Goal: Task Accomplishment & Management: Use online tool/utility

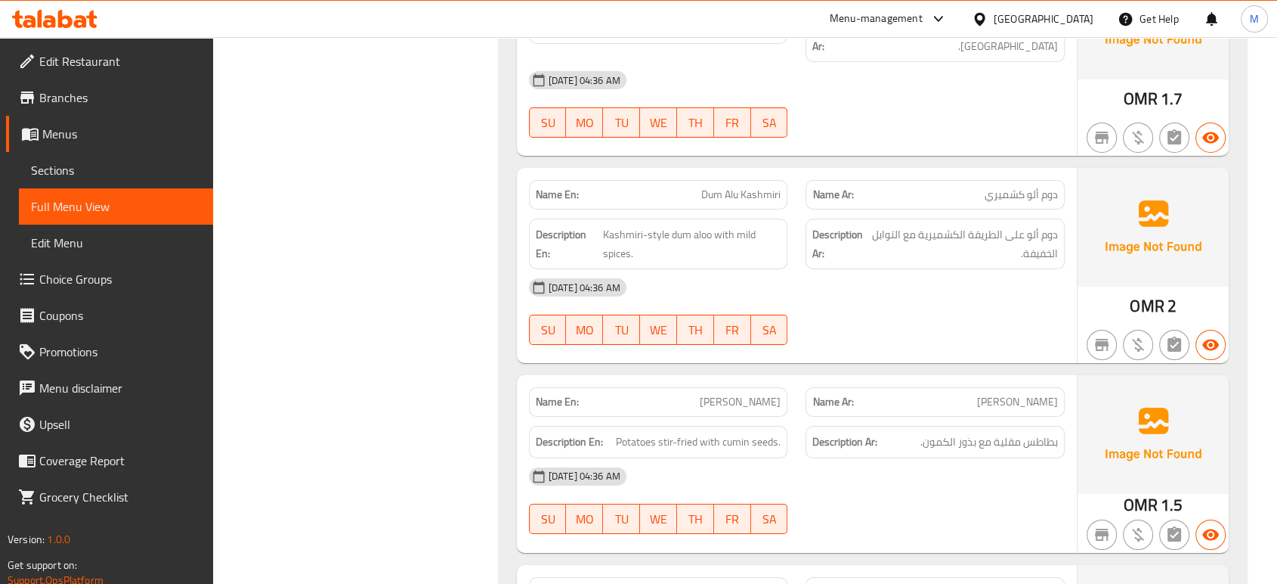
scroll to position [11059, 0]
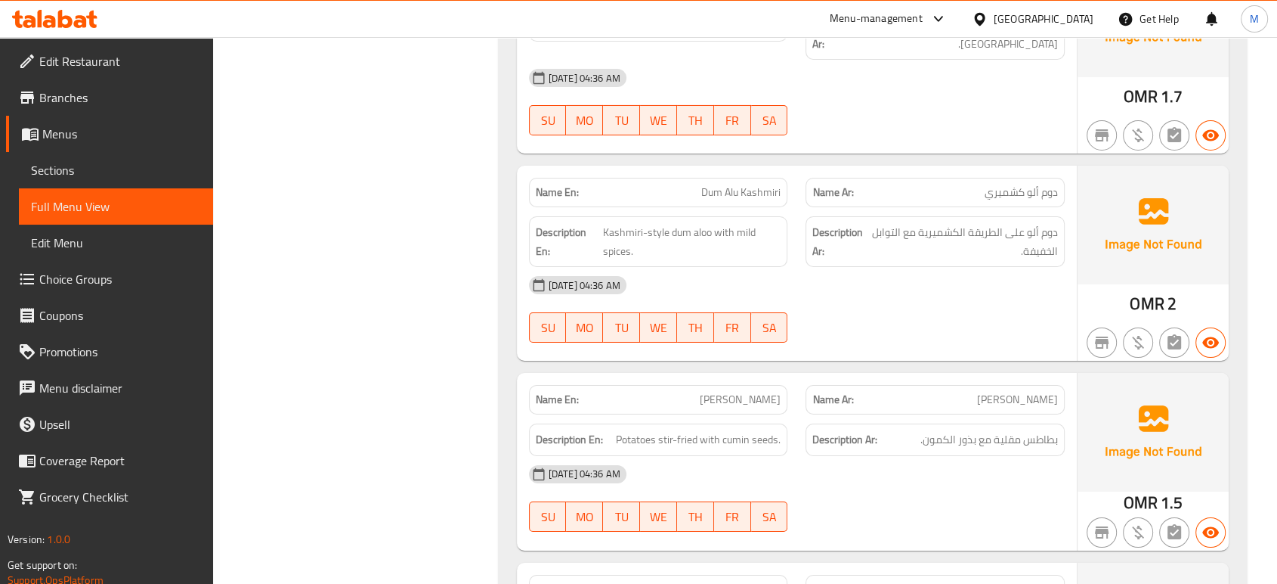
click at [1067, 18] on div "[GEOGRAPHIC_DATA]" at bounding box center [1044, 19] width 100 height 17
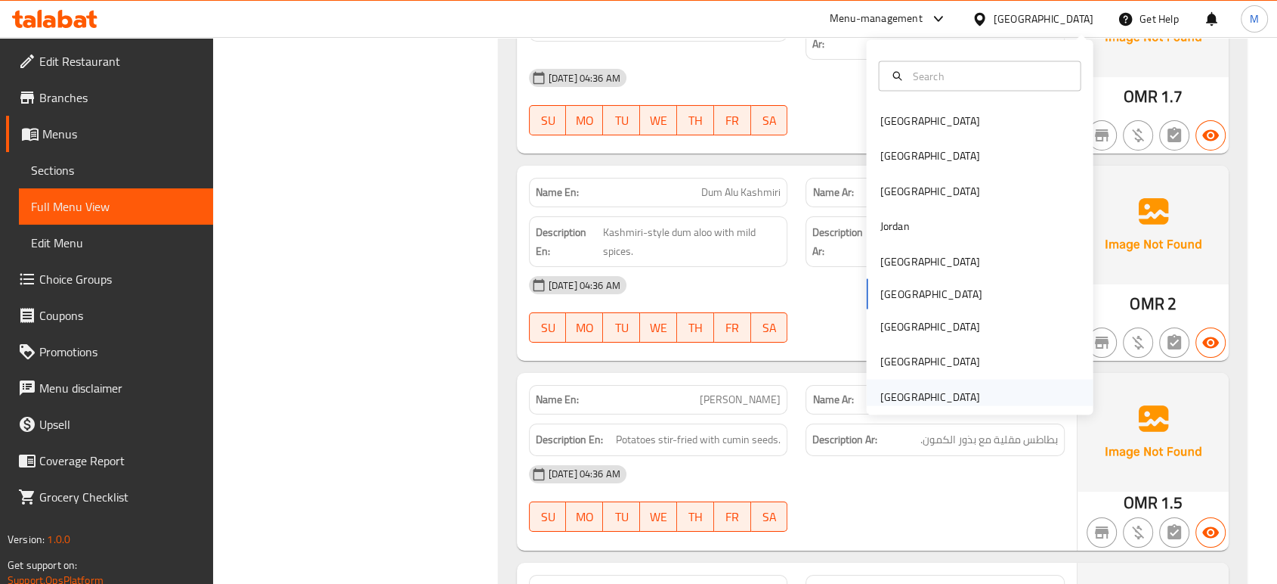
click at [898, 392] on div "[GEOGRAPHIC_DATA]" at bounding box center [930, 396] width 100 height 17
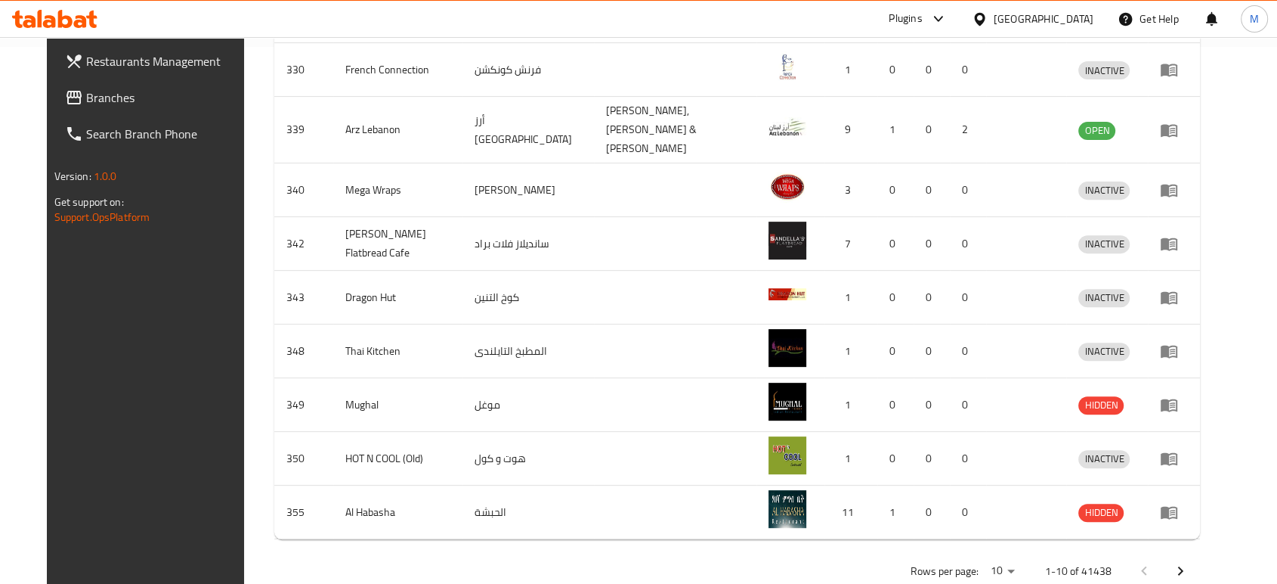
scroll to position [26, 0]
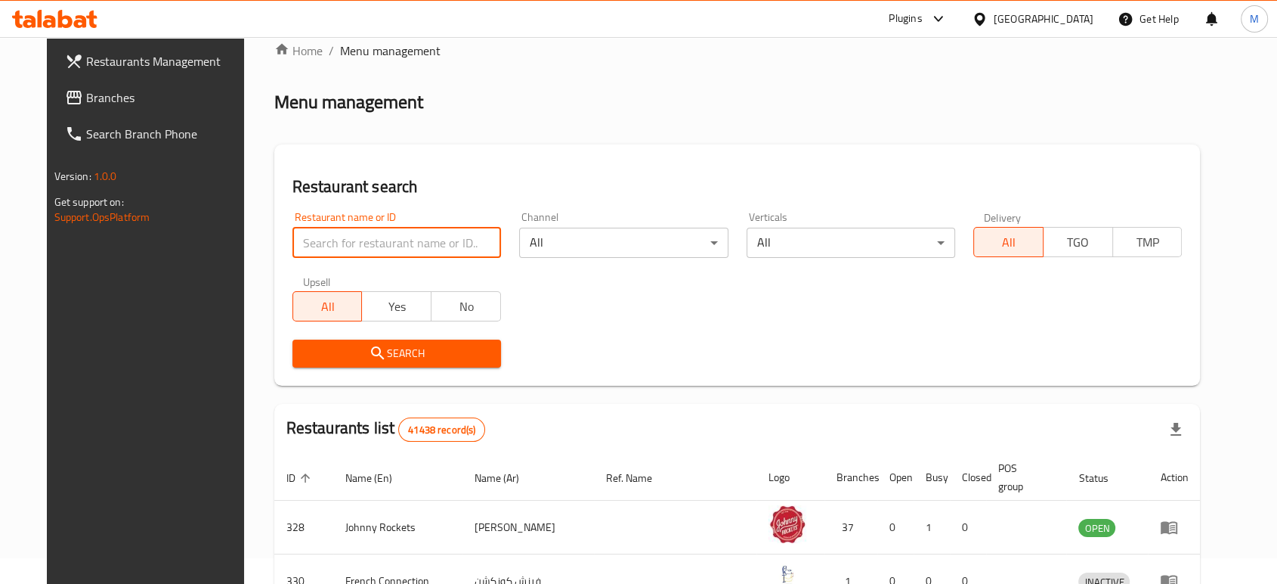
click at [394, 242] on input "search" at bounding box center [397, 243] width 209 height 30
paste input "706232"
type input "706232"
click button "Search" at bounding box center [397, 353] width 209 height 28
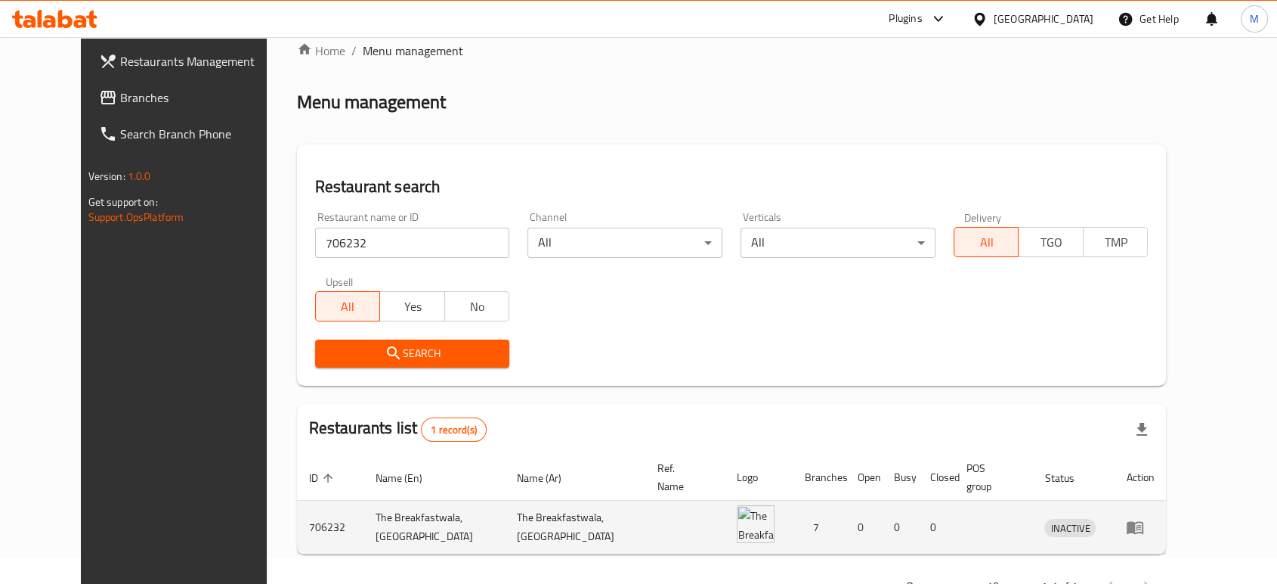
click at [1166, 506] on td "enhanced table" at bounding box center [1140, 527] width 52 height 54
click at [1144, 518] on icon "enhanced table" at bounding box center [1135, 527] width 18 height 18
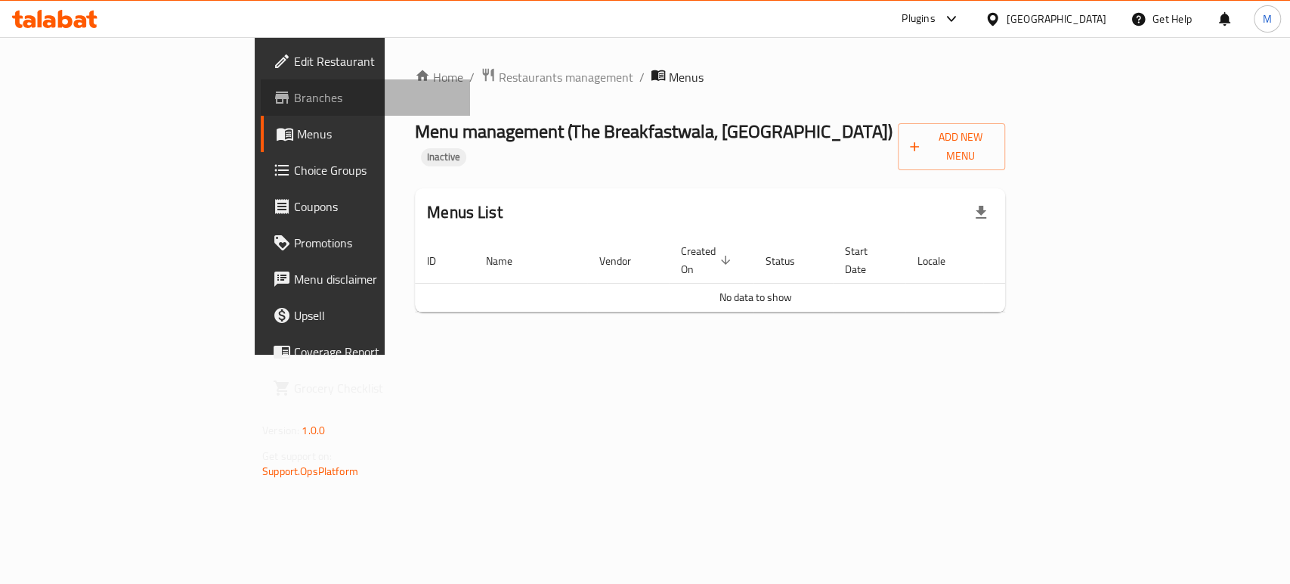
click at [294, 95] on span "Branches" at bounding box center [376, 97] width 164 height 18
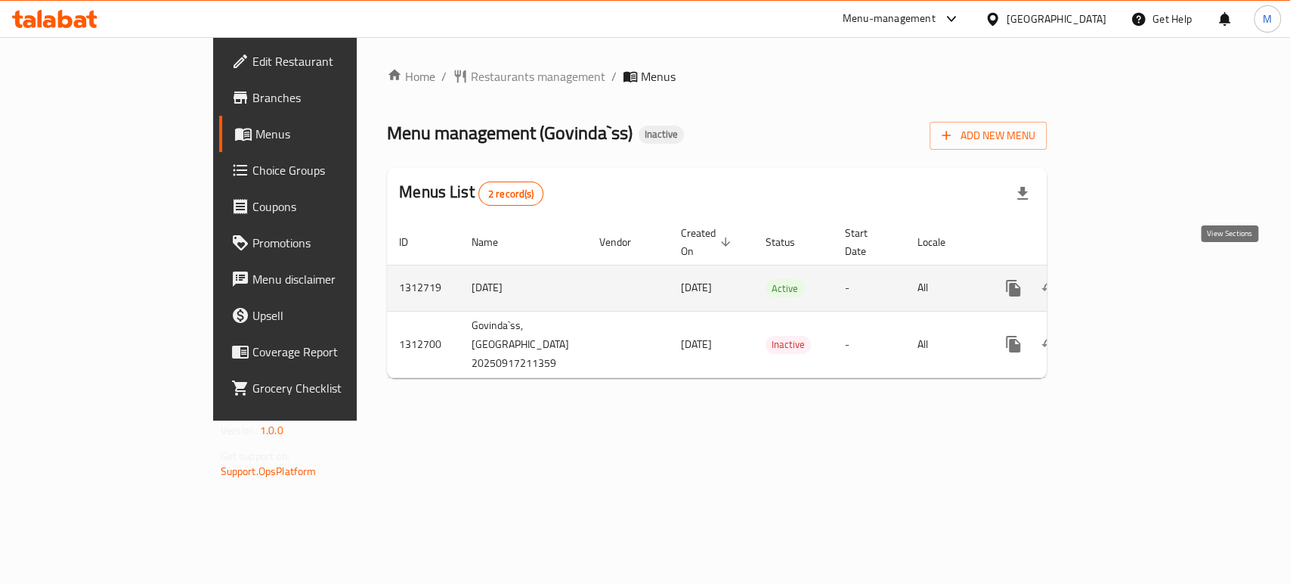
click at [1132, 279] on icon "enhanced table" at bounding box center [1122, 288] width 18 height 18
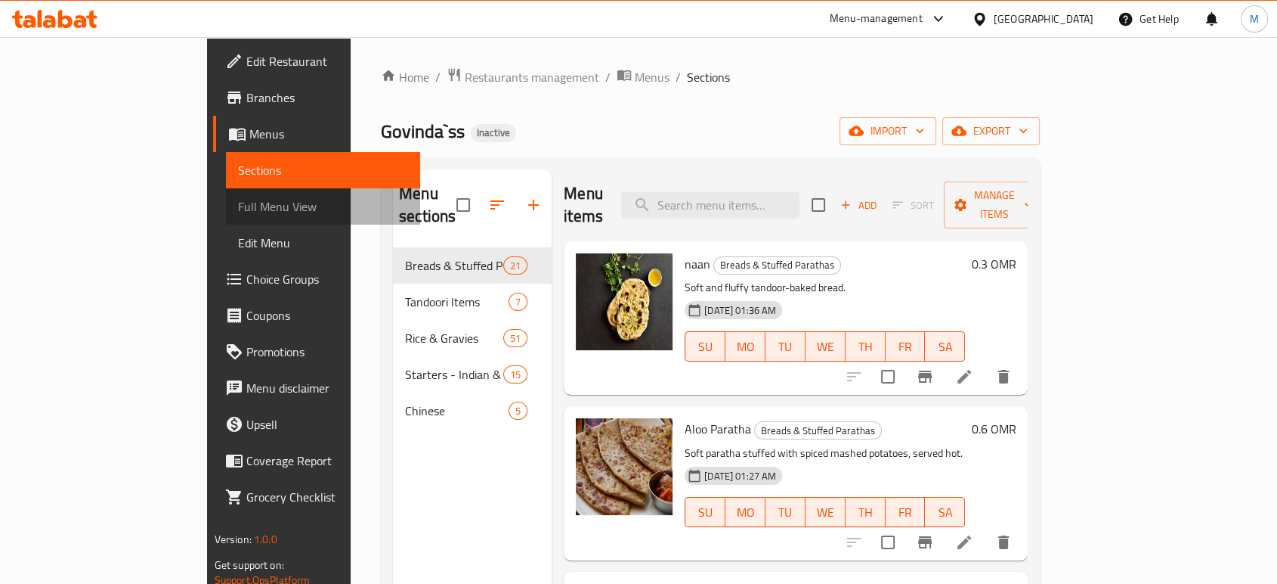
click at [238, 206] on span "Full Menu View" at bounding box center [323, 206] width 170 height 18
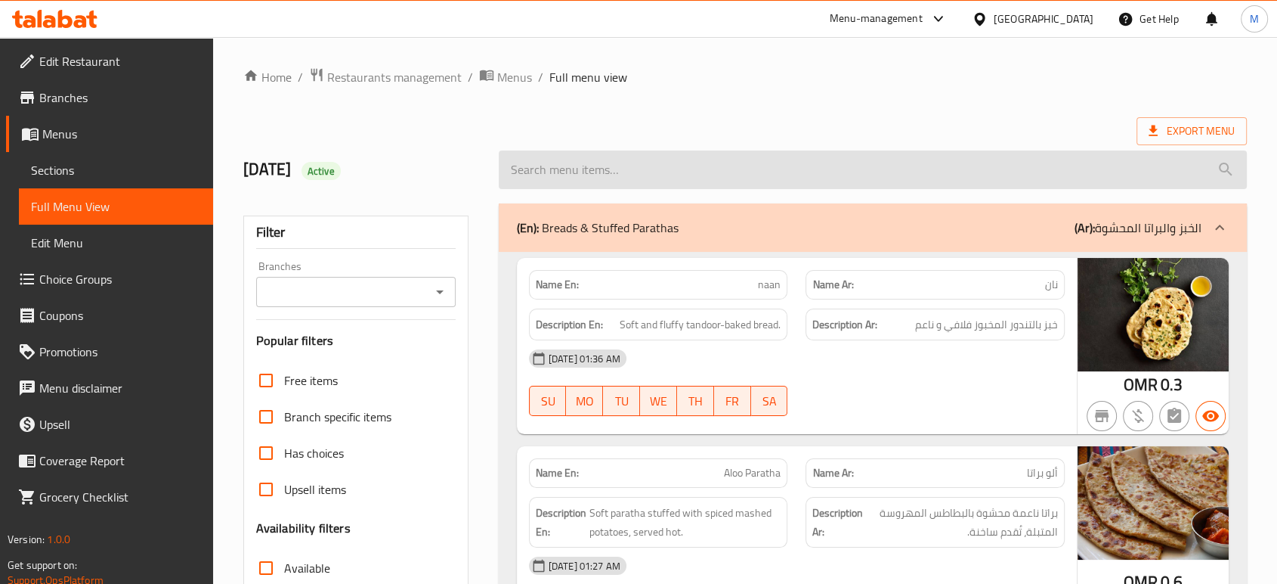
click at [1032, 152] on input "search" at bounding box center [873, 169] width 748 height 39
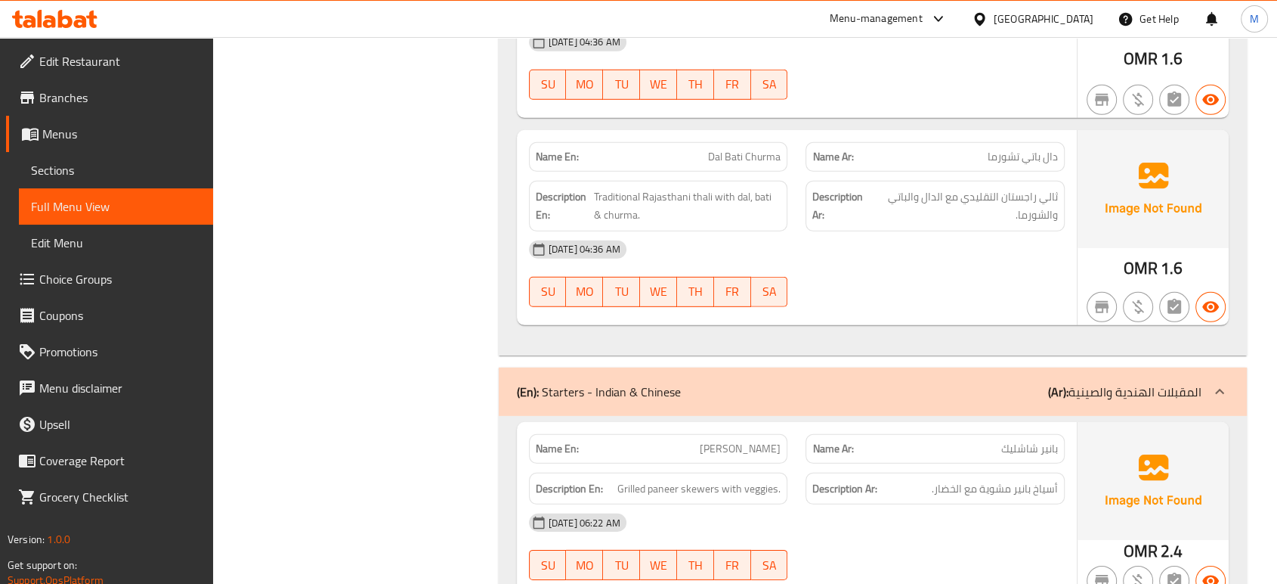
scroll to position [16041, 0]
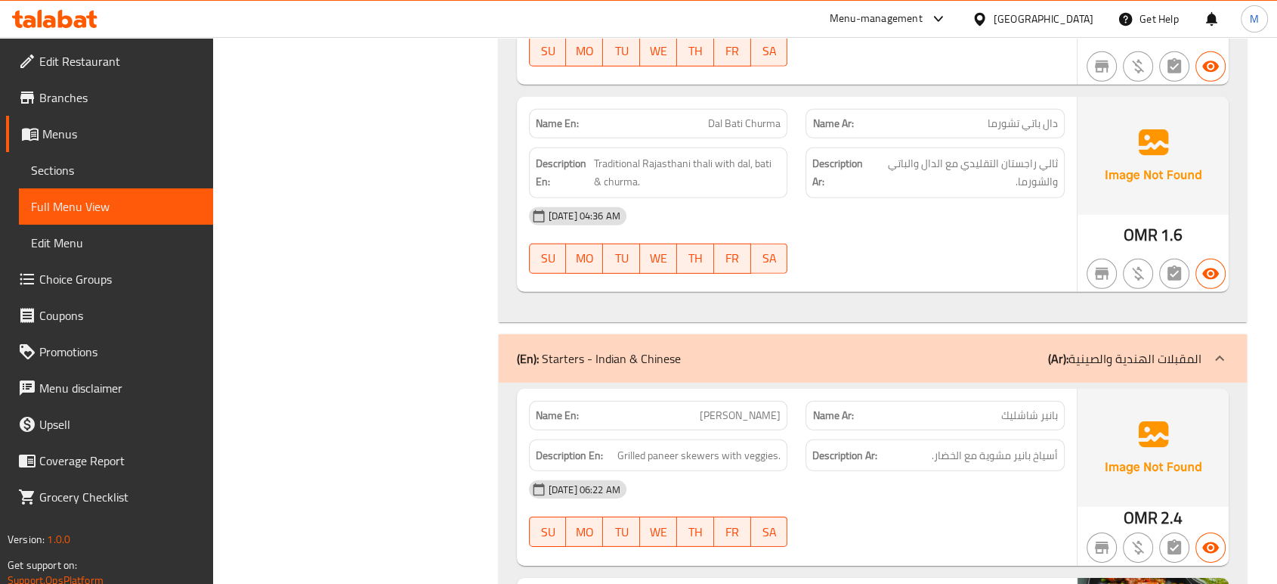
click at [742, 407] on span "[PERSON_NAME]" at bounding box center [740, 415] width 81 height 16
copy span "[PERSON_NAME]"
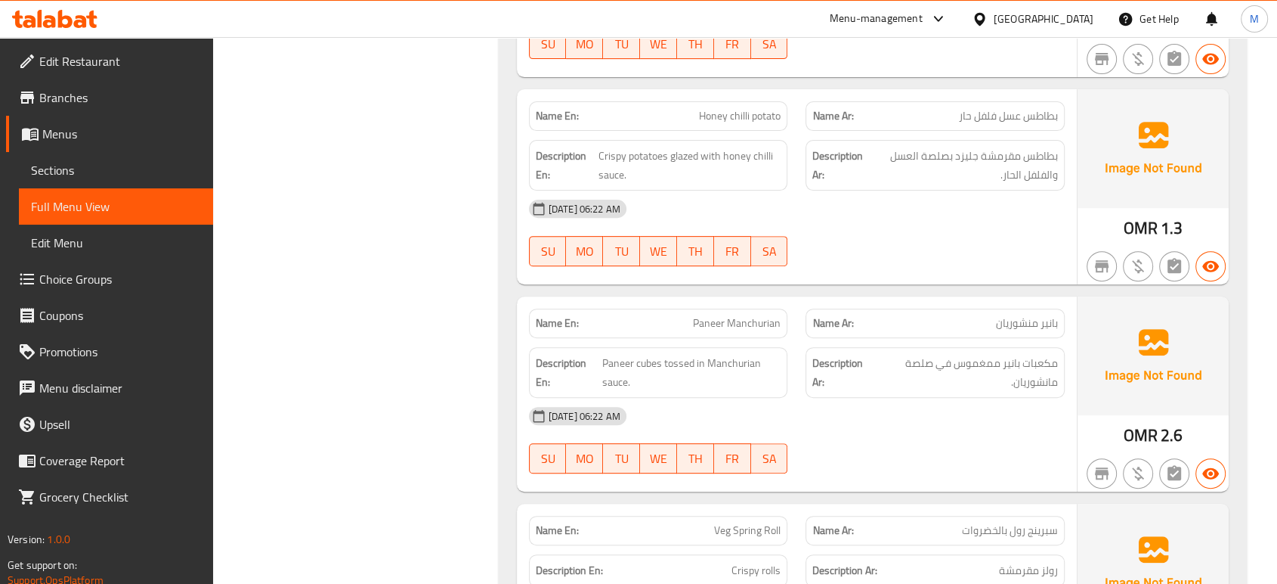
scroll to position [17721, 0]
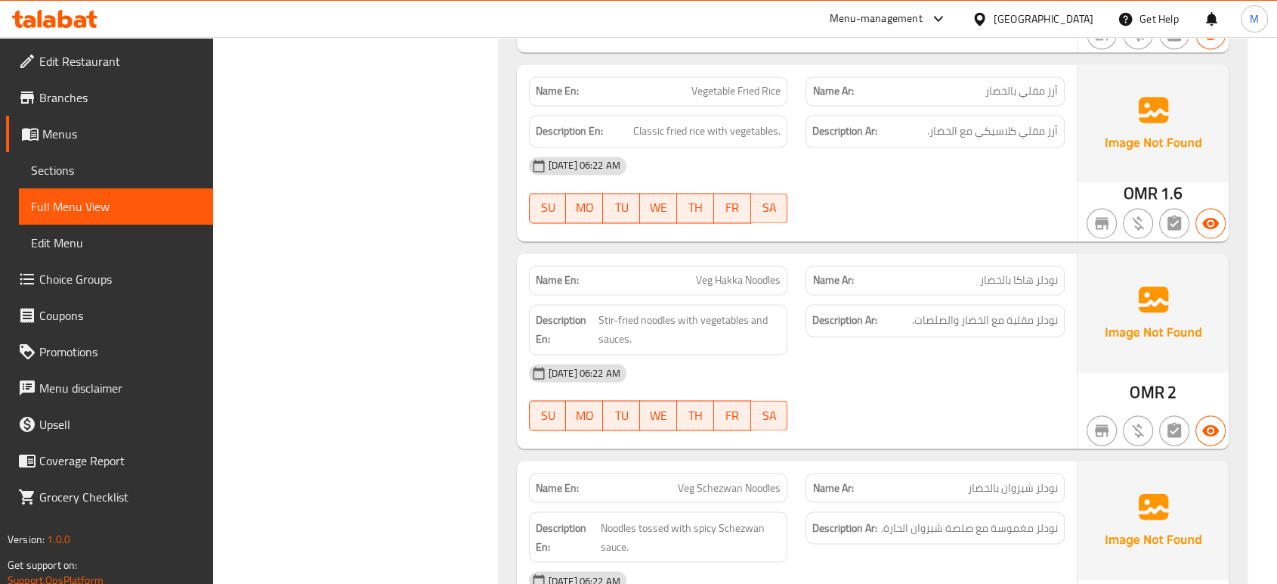
scroll to position [19727, 0]
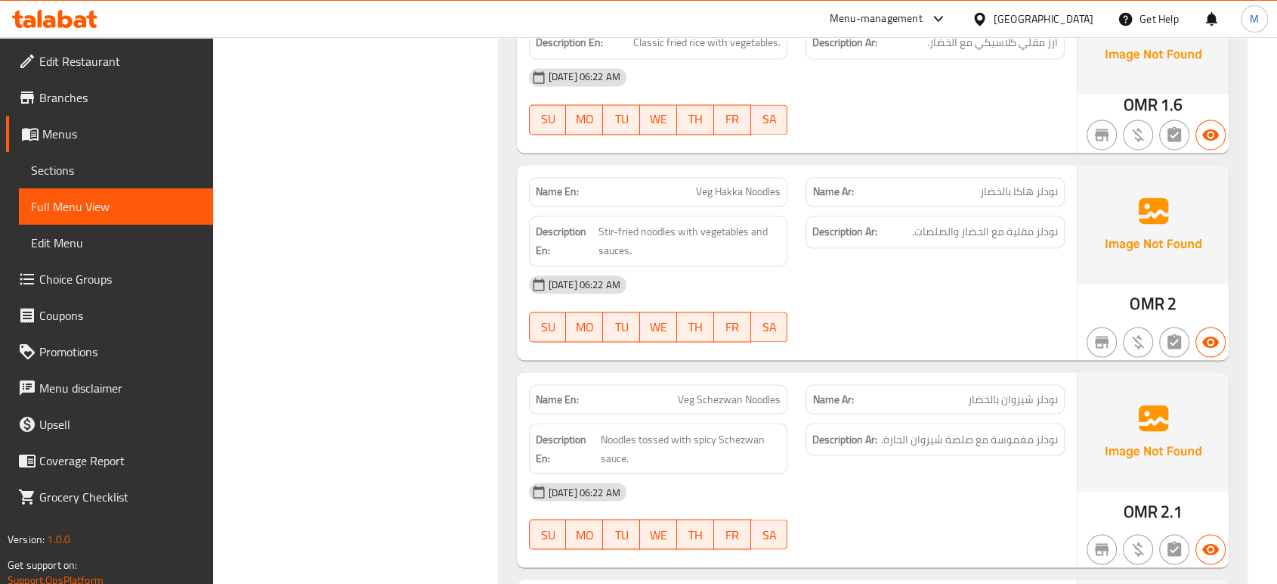
click at [1076, 18] on div "[GEOGRAPHIC_DATA]" at bounding box center [1044, 19] width 100 height 17
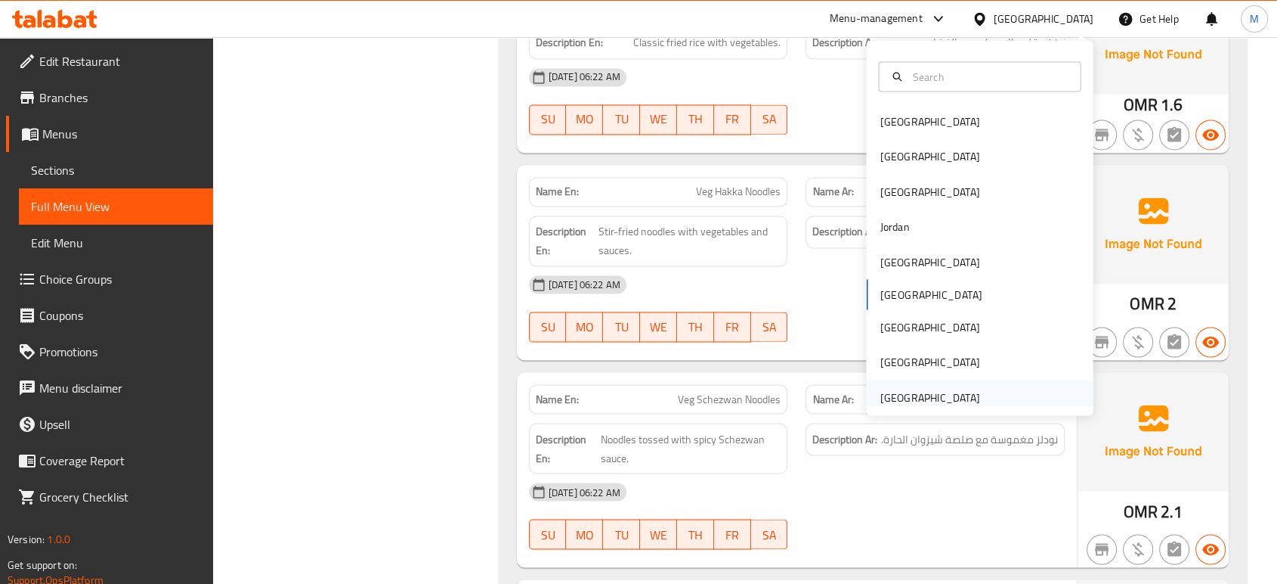
click at [919, 393] on div "[GEOGRAPHIC_DATA]" at bounding box center [930, 397] width 100 height 17
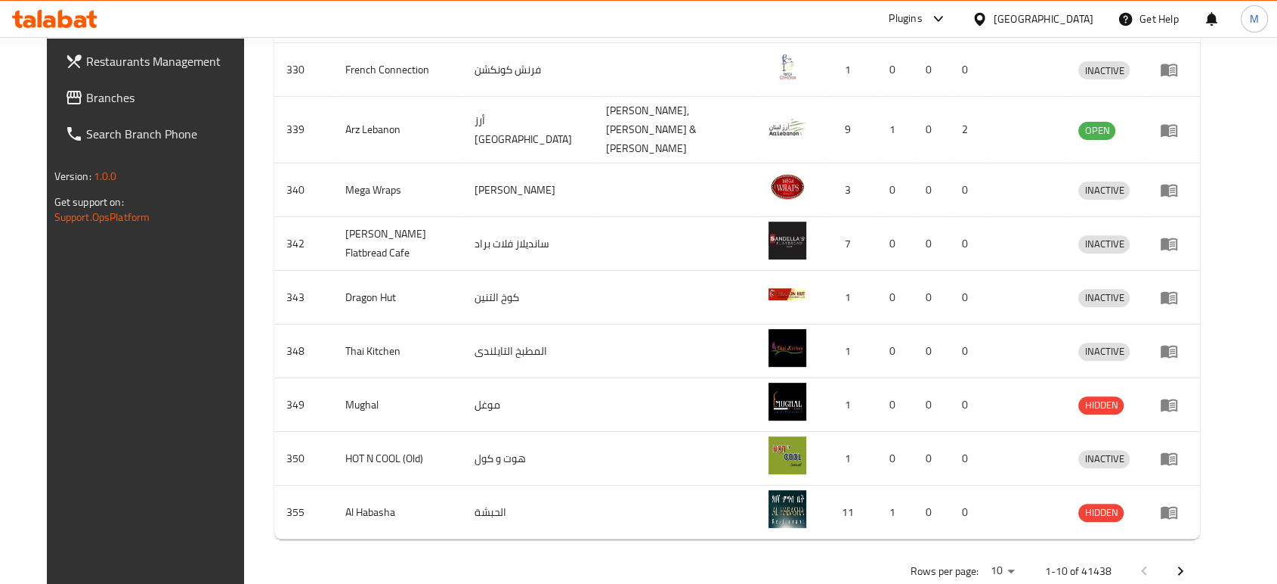
scroll to position [26, 0]
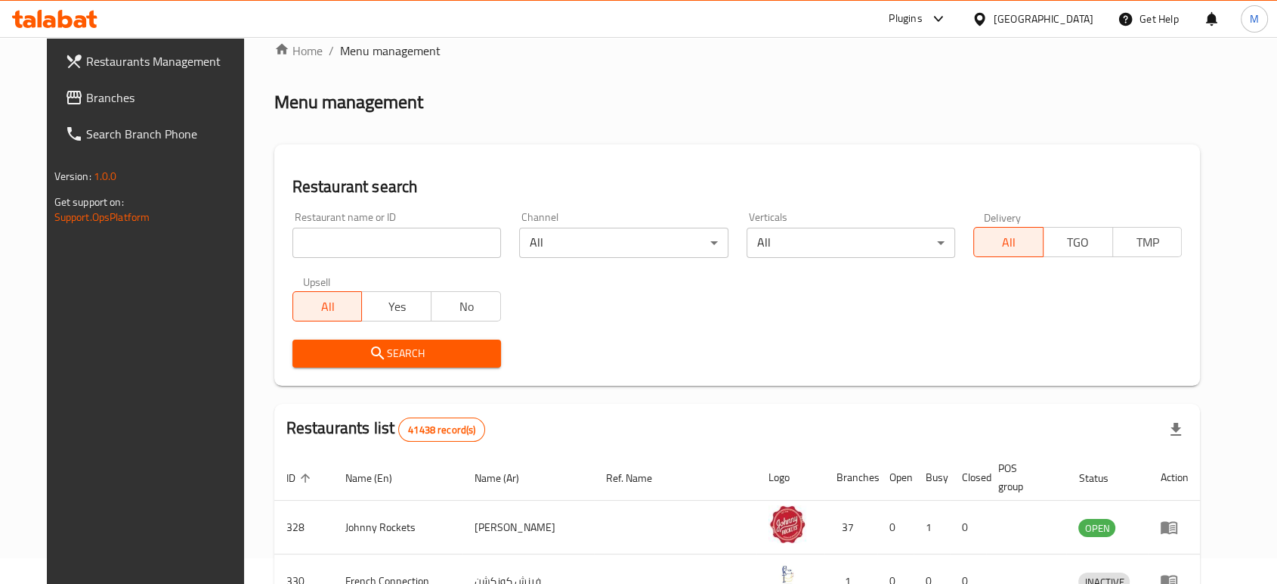
paste input "706232"
click at [374, 238] on input "706232" at bounding box center [397, 243] width 209 height 30
type input "706232"
click button "Search" at bounding box center [397, 353] width 209 height 28
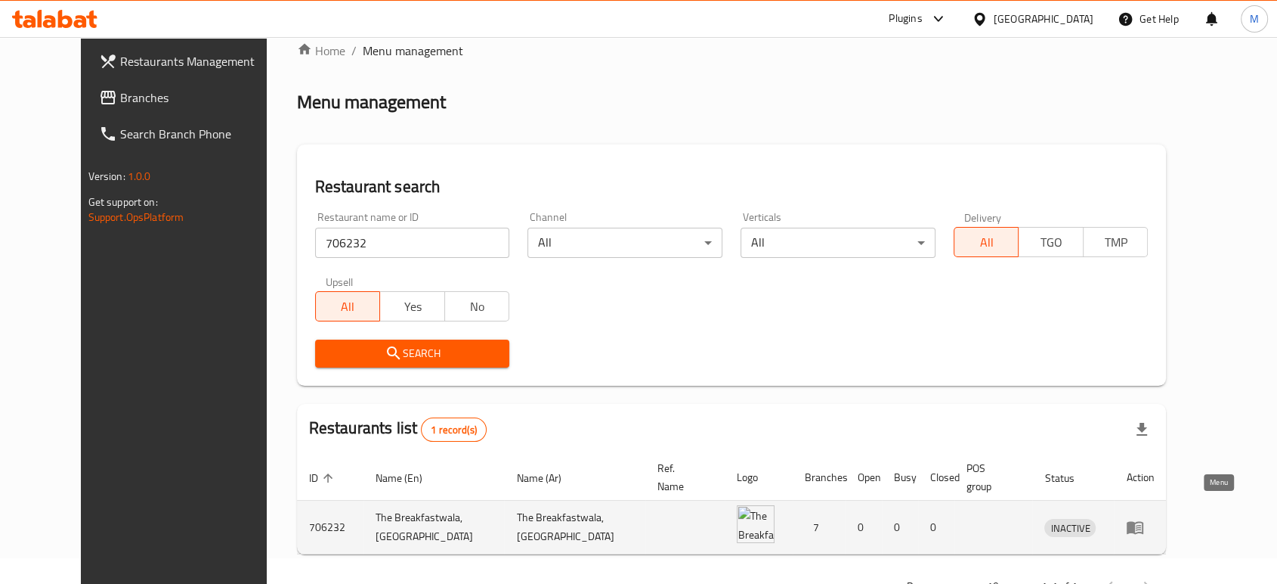
click at [1144, 522] on icon "enhanced table" at bounding box center [1135, 528] width 17 height 13
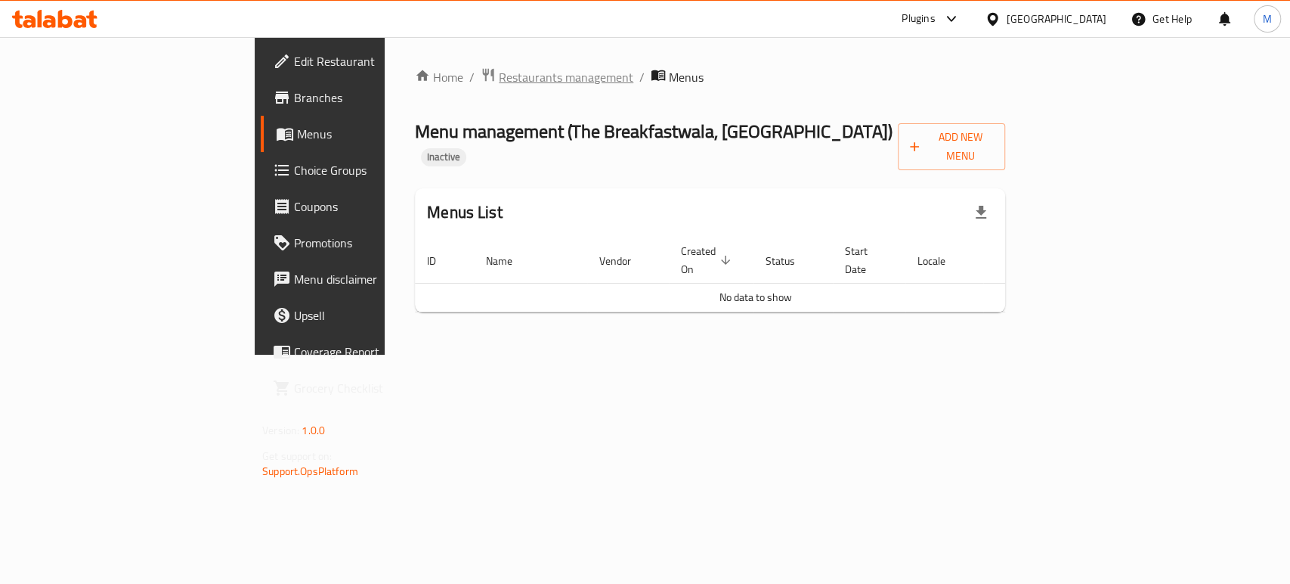
click at [499, 85] on span "Restaurants management" at bounding box center [566, 77] width 135 height 18
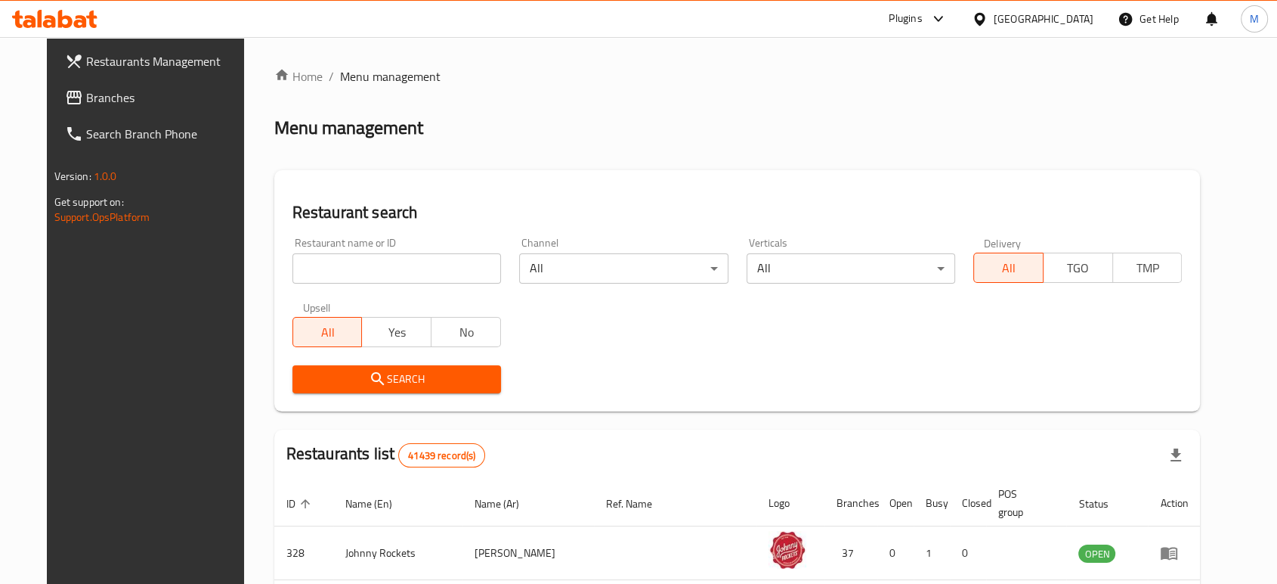
paste input "706248"
click at [393, 274] on input "706248" at bounding box center [397, 268] width 209 height 30
type input "706248"
click at [364, 392] on button "Search" at bounding box center [397, 379] width 209 height 28
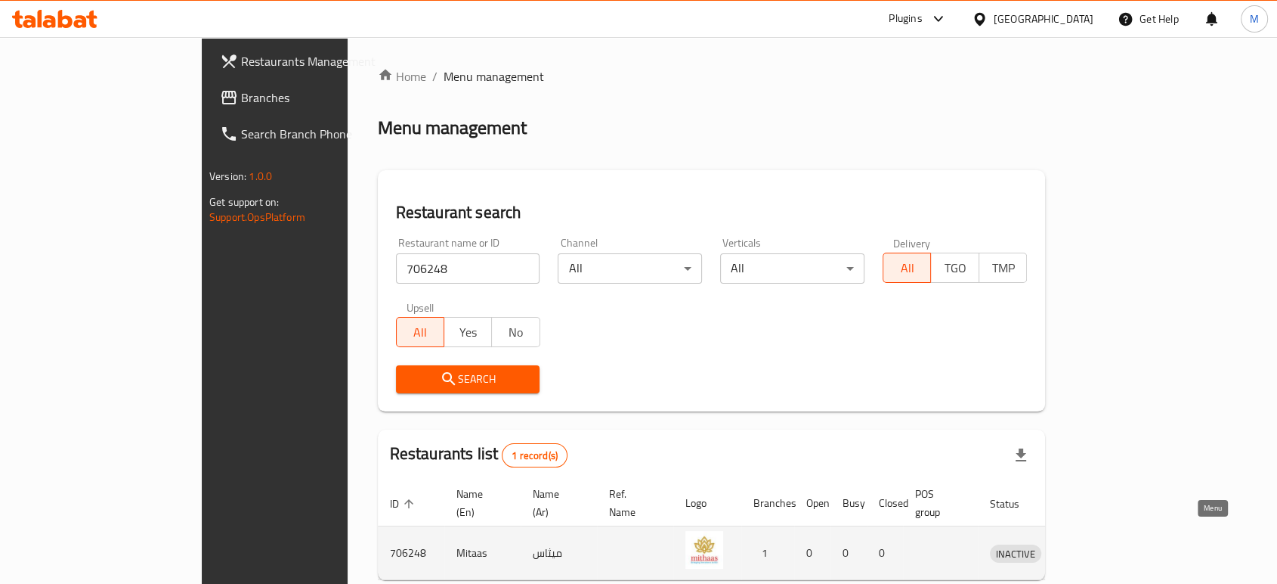
click at [1089, 547] on icon "enhanced table" at bounding box center [1081, 553] width 17 height 13
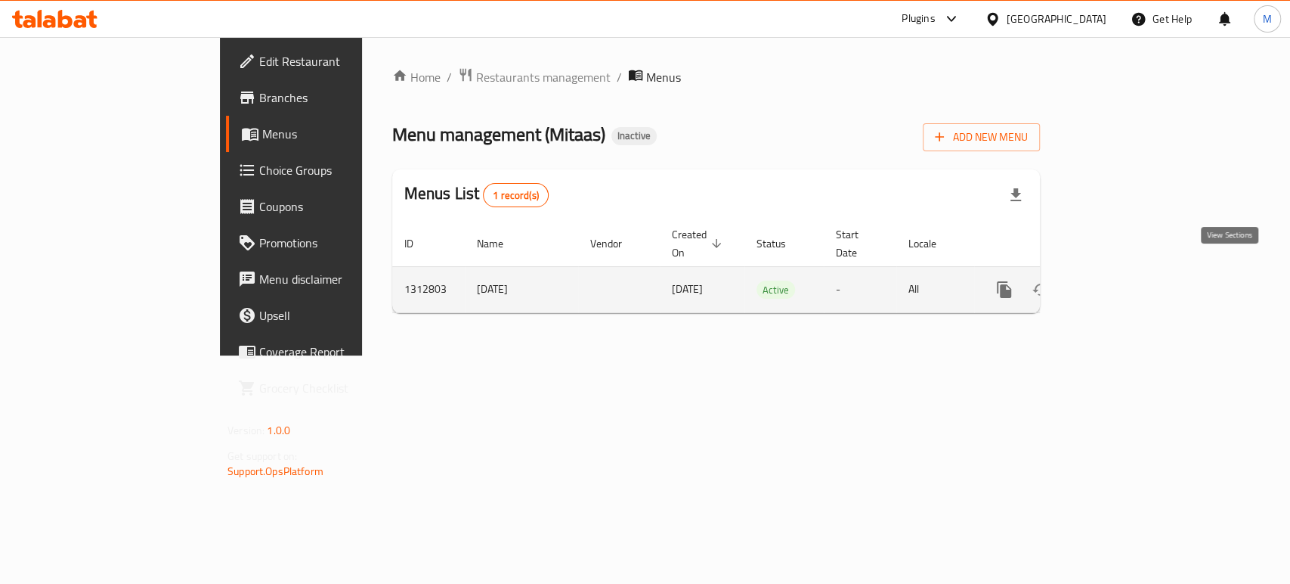
click at [1122, 280] on icon "enhanced table" at bounding box center [1113, 289] width 18 height 18
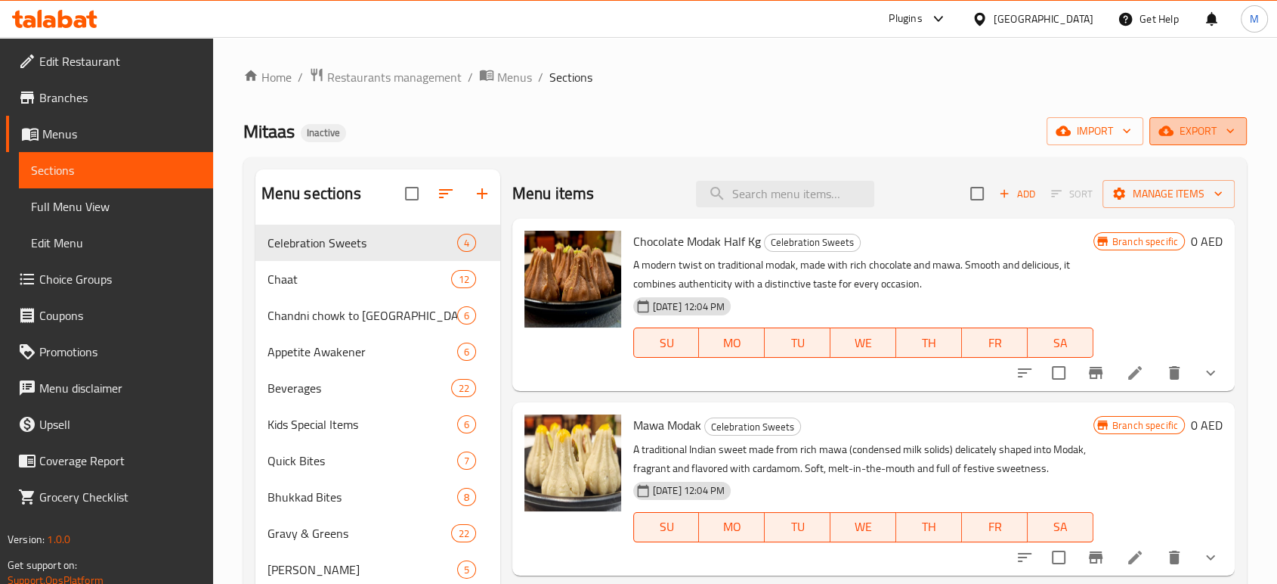
click at [1203, 133] on span "export" at bounding box center [1198, 131] width 73 height 19
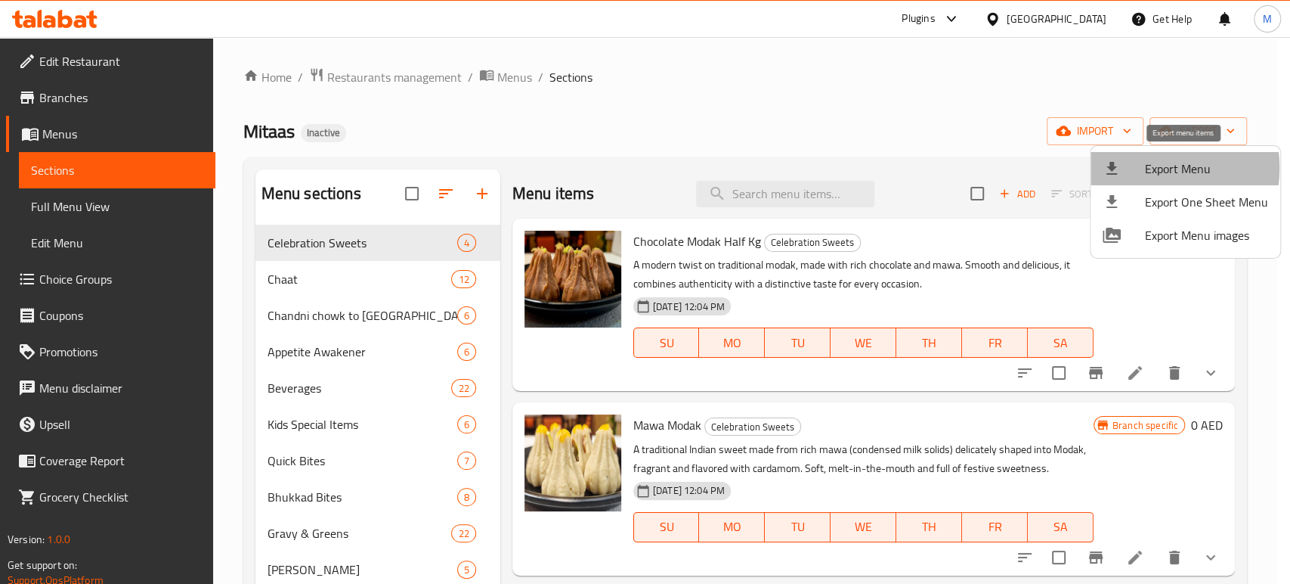
click at [1151, 168] on span "Export Menu" at bounding box center [1206, 168] width 123 height 18
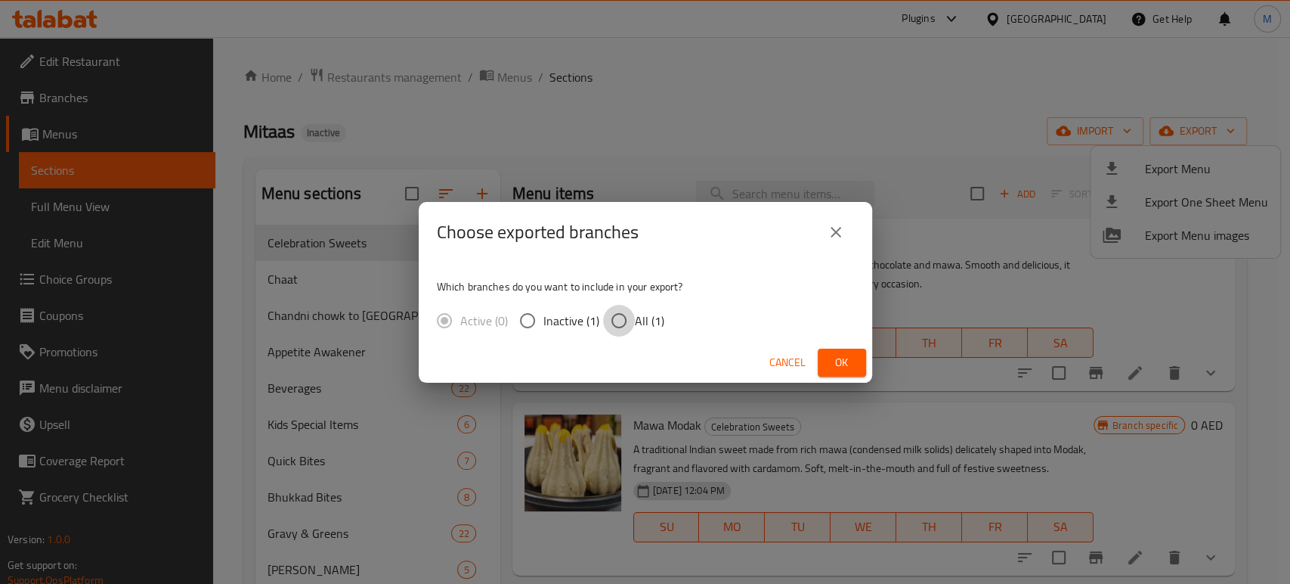
click at [624, 325] on input "All (1)" at bounding box center [619, 321] width 32 height 32
radio input "true"
click at [845, 358] on span "Ok" at bounding box center [842, 362] width 24 height 19
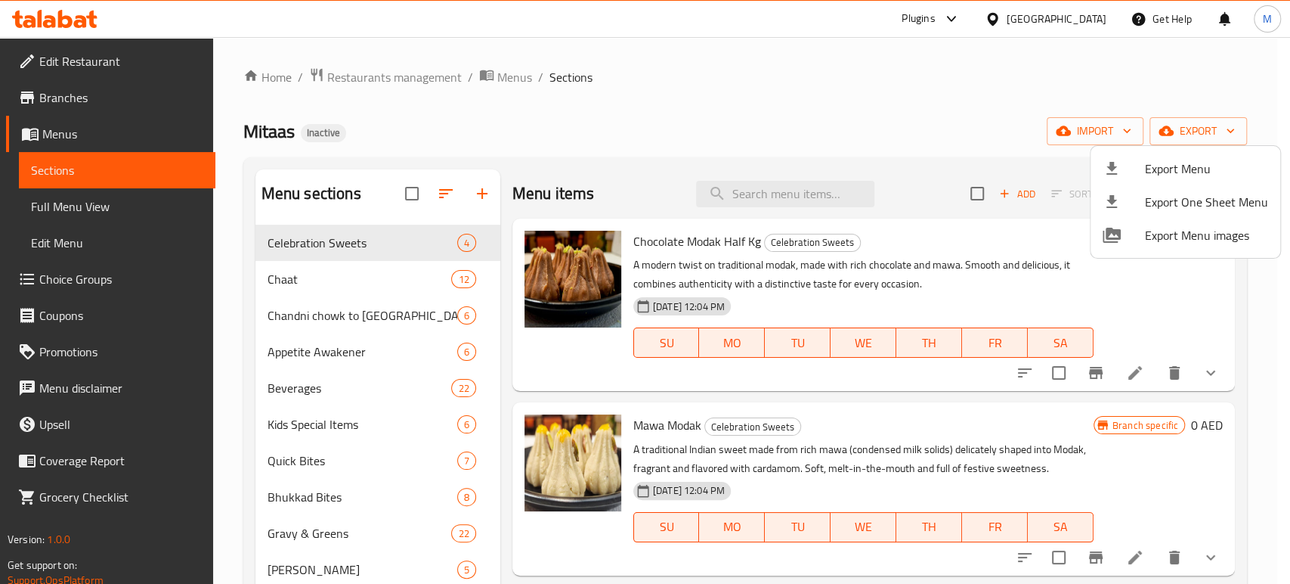
click at [79, 100] on div at bounding box center [645, 292] width 1290 height 584
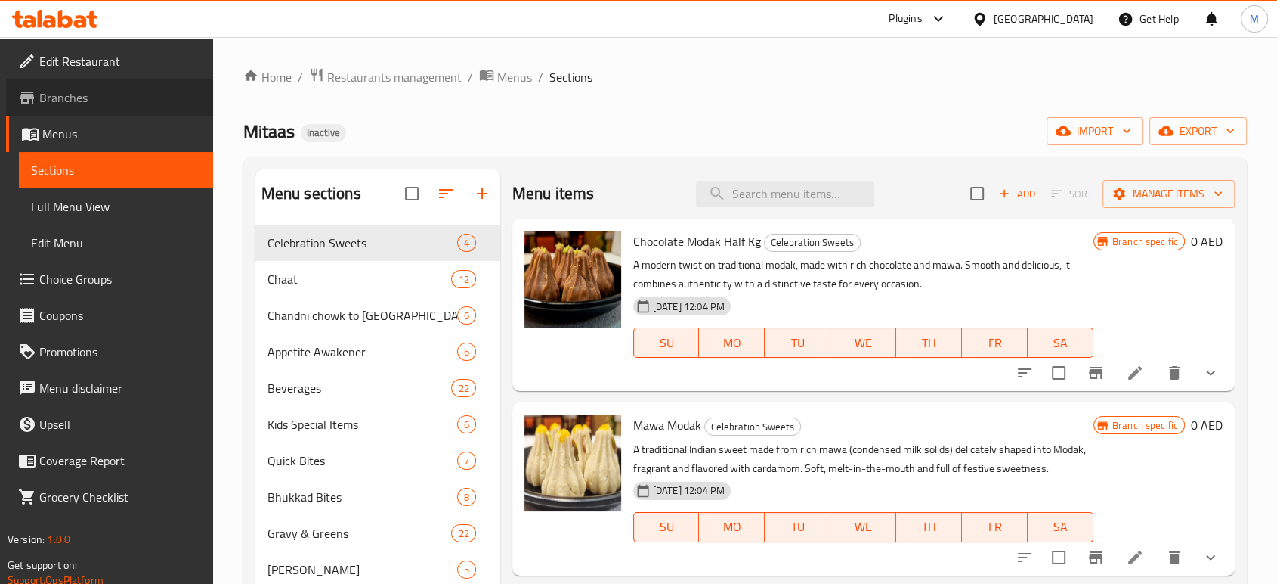
click at [79, 100] on span "Branches" at bounding box center [120, 97] width 162 height 18
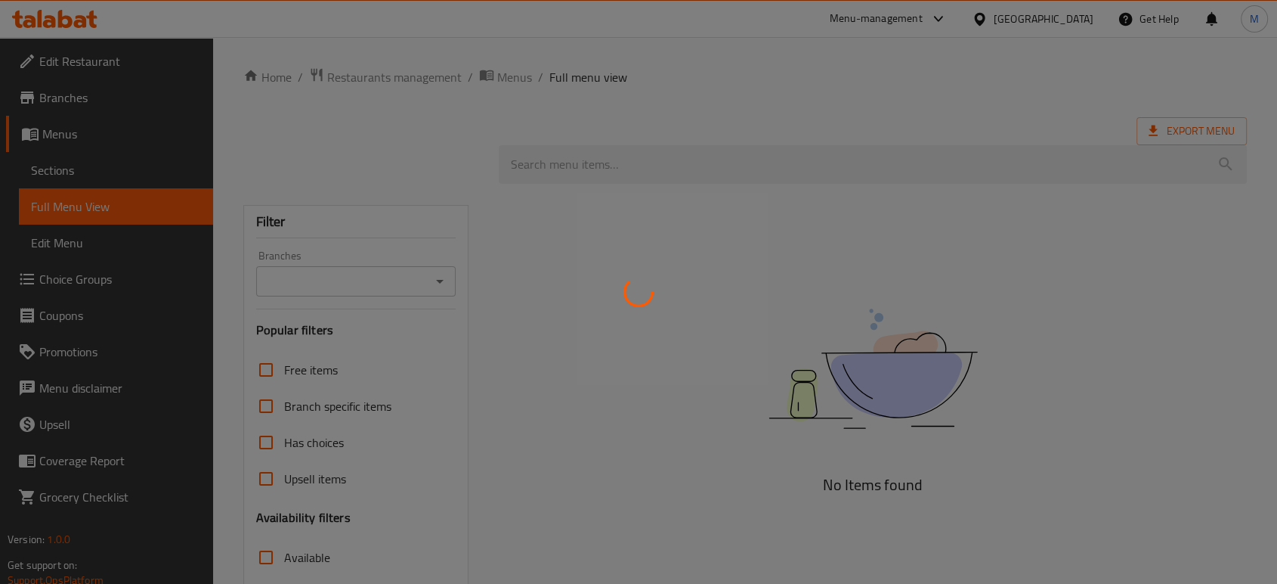
click at [1082, 14] on div at bounding box center [638, 292] width 1277 height 584
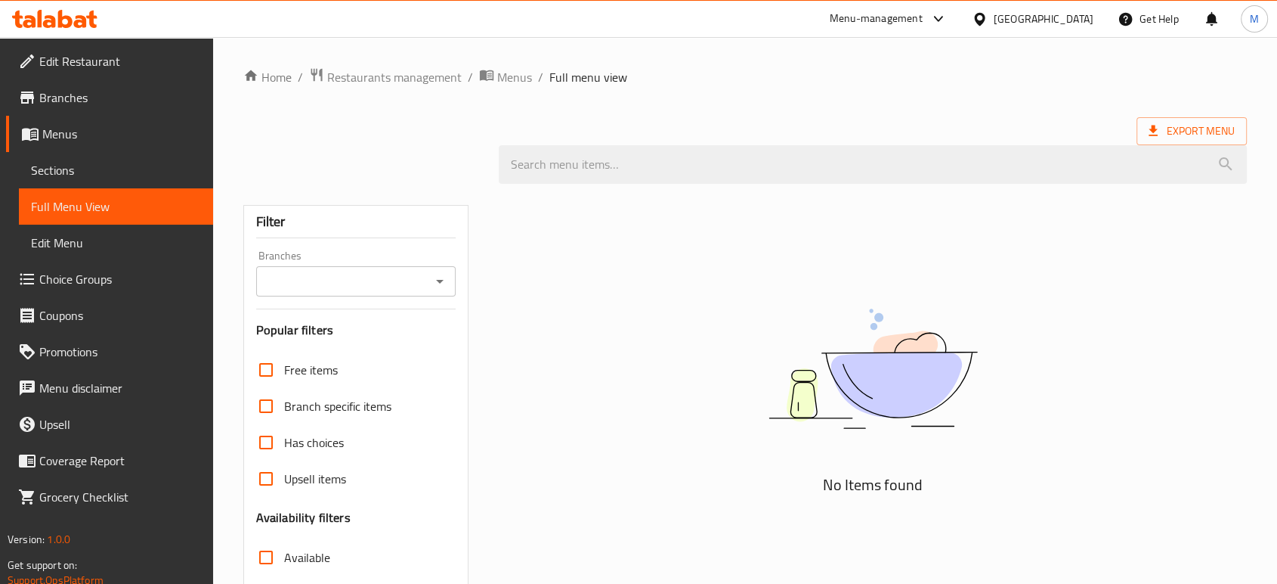
click at [1067, 23] on div "[GEOGRAPHIC_DATA]" at bounding box center [1044, 19] width 100 height 17
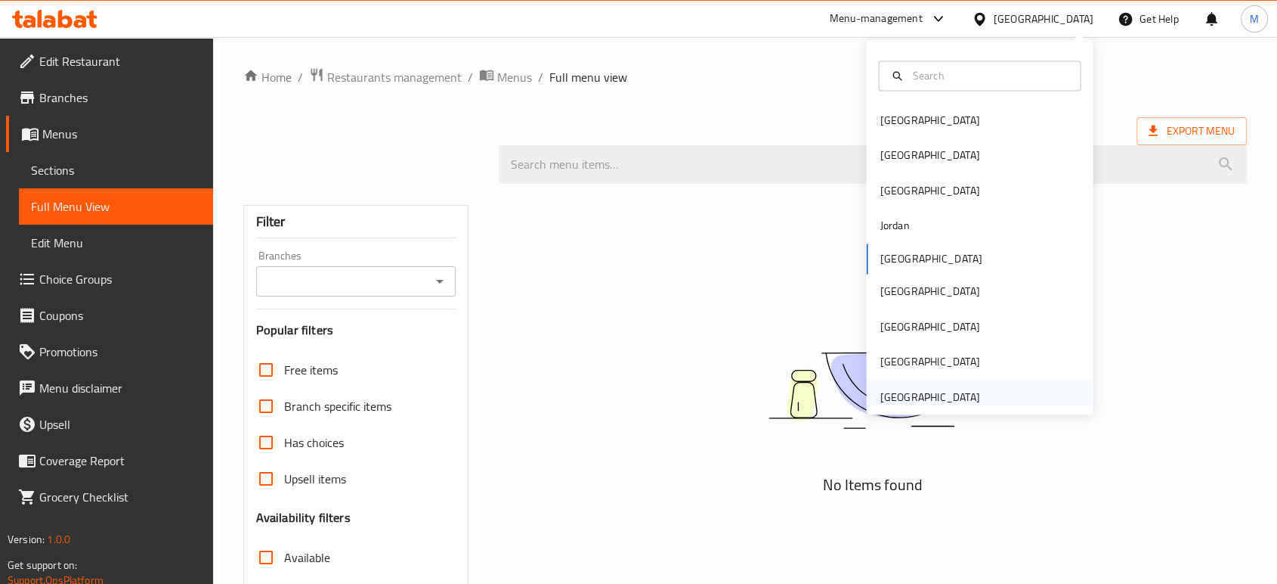
click at [887, 392] on div "[GEOGRAPHIC_DATA]" at bounding box center [930, 396] width 100 height 17
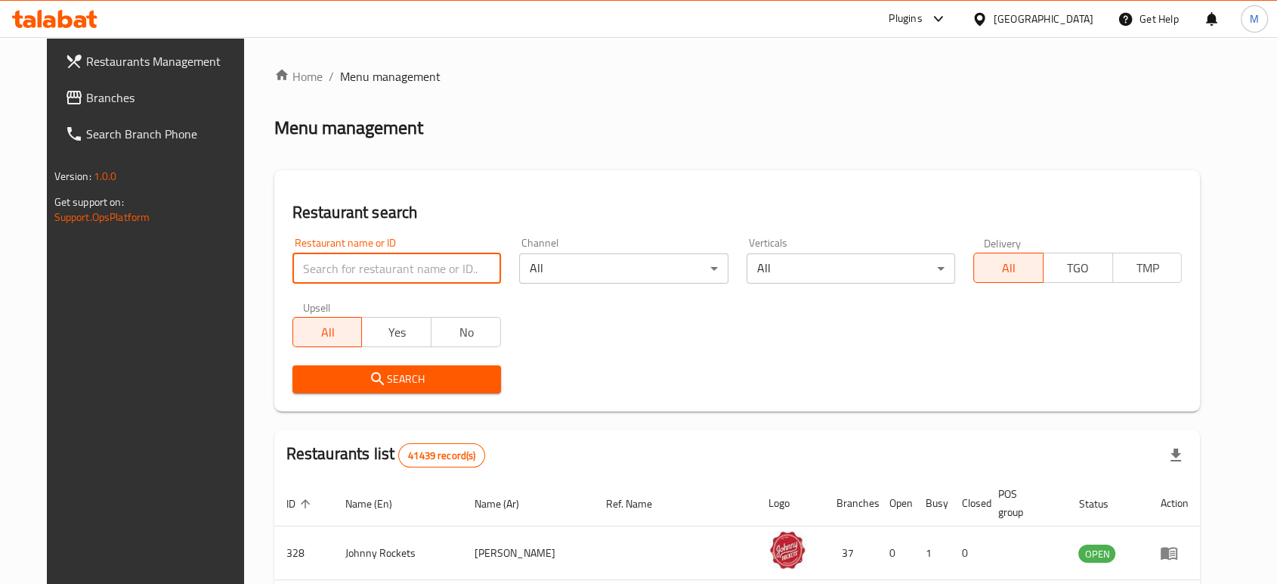
click at [435, 271] on input "search" at bounding box center [397, 268] width 209 height 30
paste input "698727"
type input "698727"
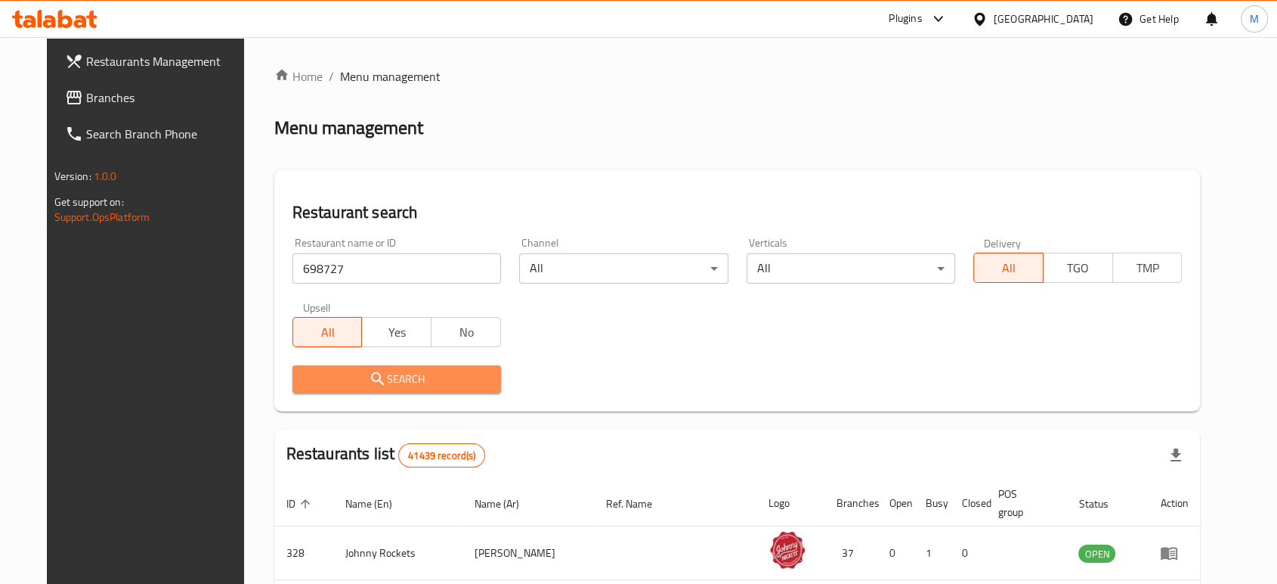
click at [416, 379] on span "Search" at bounding box center [397, 379] width 184 height 19
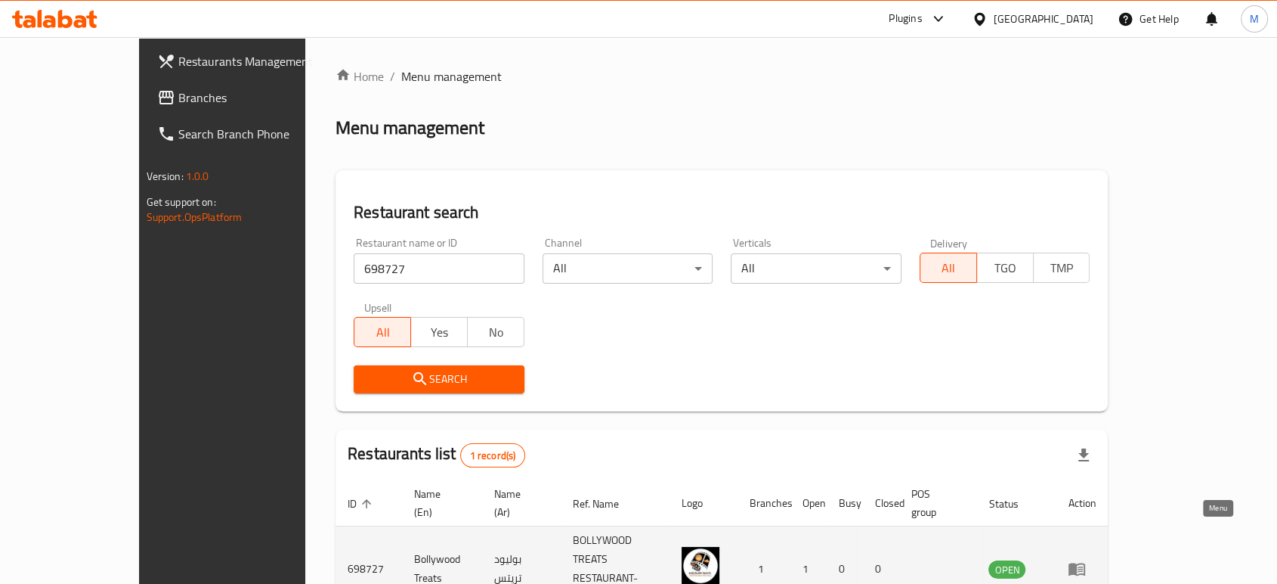
click at [1083, 566] on icon "enhanced table" at bounding box center [1080, 569] width 5 height 6
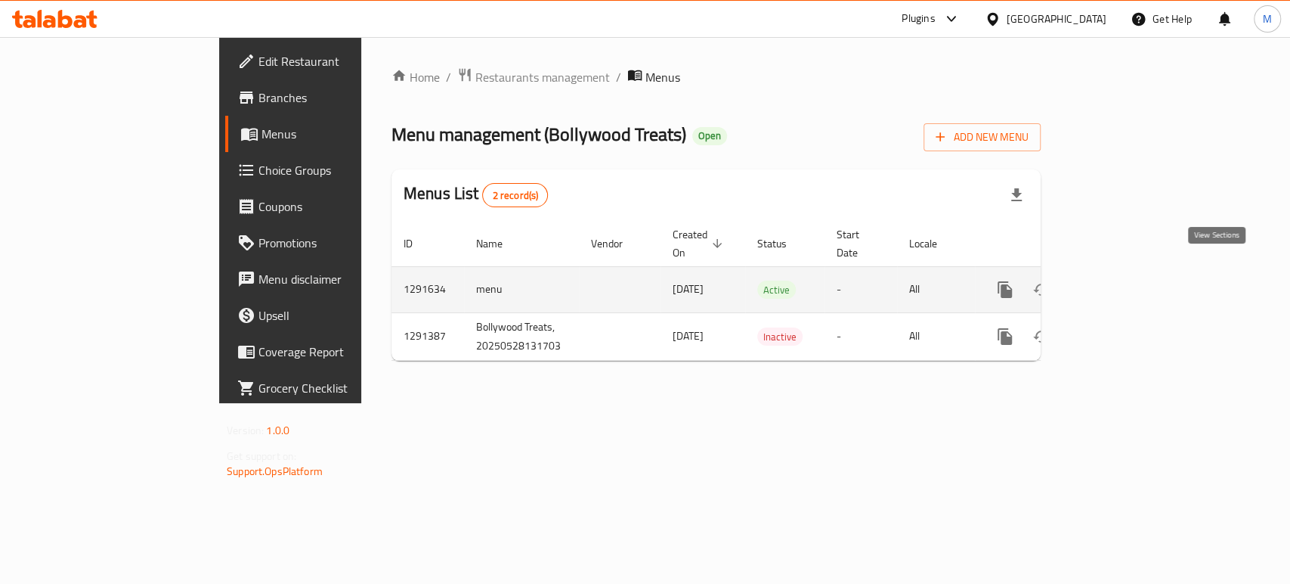
click at [1123, 280] on icon "enhanced table" at bounding box center [1114, 289] width 18 height 18
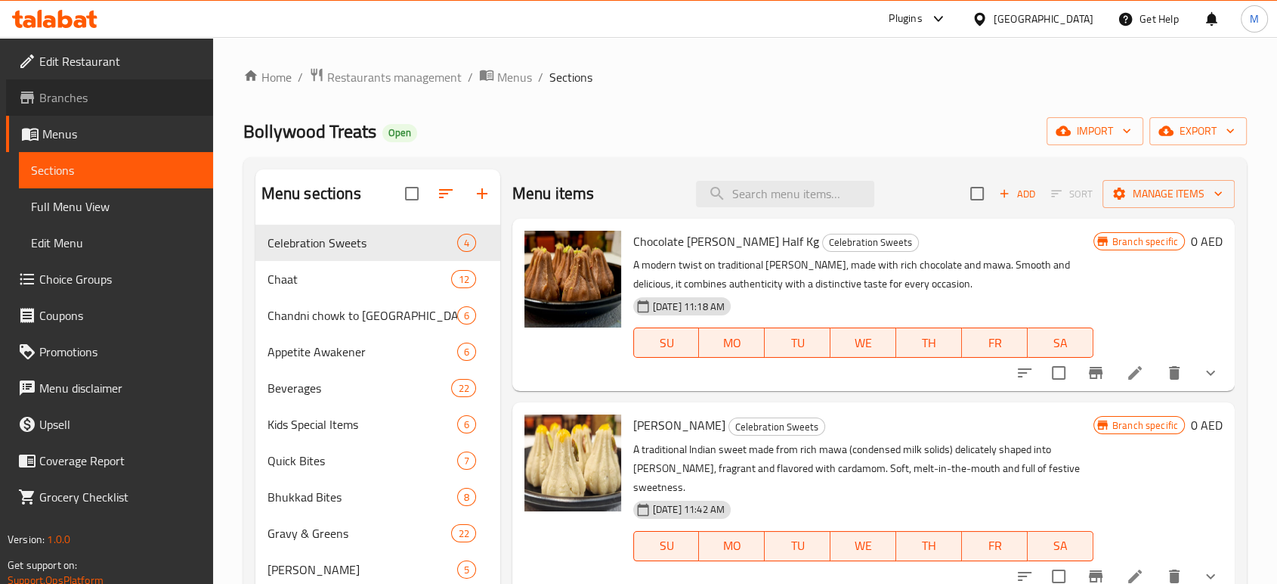
click at [85, 94] on span "Branches" at bounding box center [120, 97] width 162 height 18
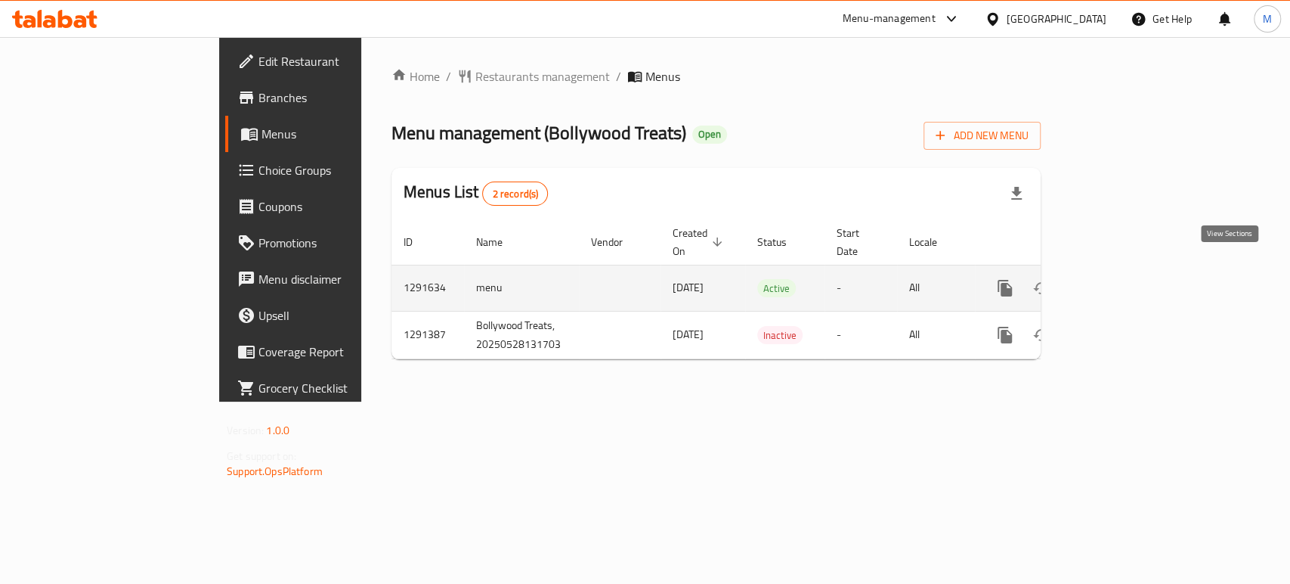
click at [1123, 279] on icon "enhanced table" at bounding box center [1114, 288] width 18 height 18
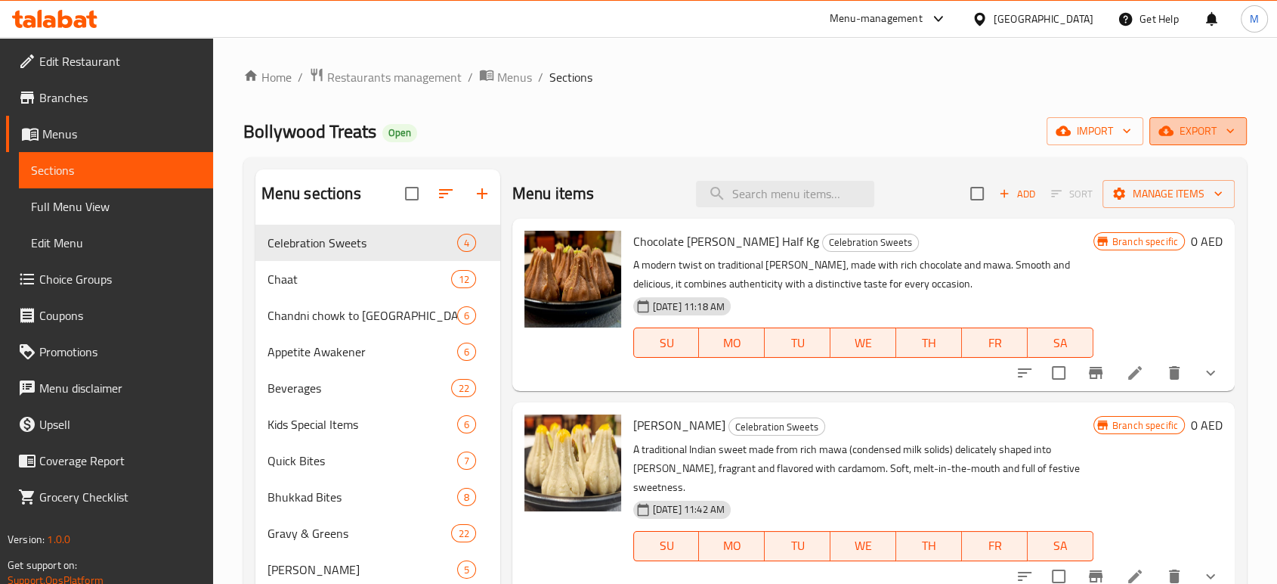
click at [1187, 139] on span "export" at bounding box center [1198, 131] width 73 height 19
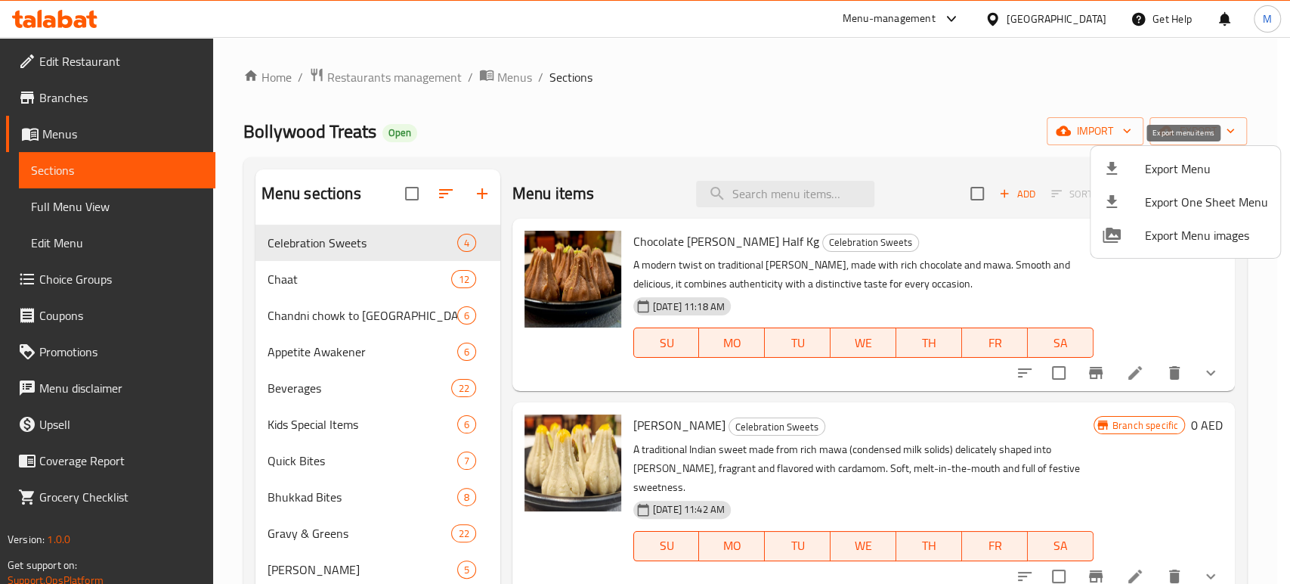
drag, startPoint x: 1187, startPoint y: 150, endPoint x: 1189, endPoint y: 175, distance: 24.3
click at [1189, 175] on ul "Export Menu Export One Sheet Menu Export Menu images" at bounding box center [1186, 202] width 190 height 112
click at [1189, 175] on span "Export Menu" at bounding box center [1206, 168] width 123 height 18
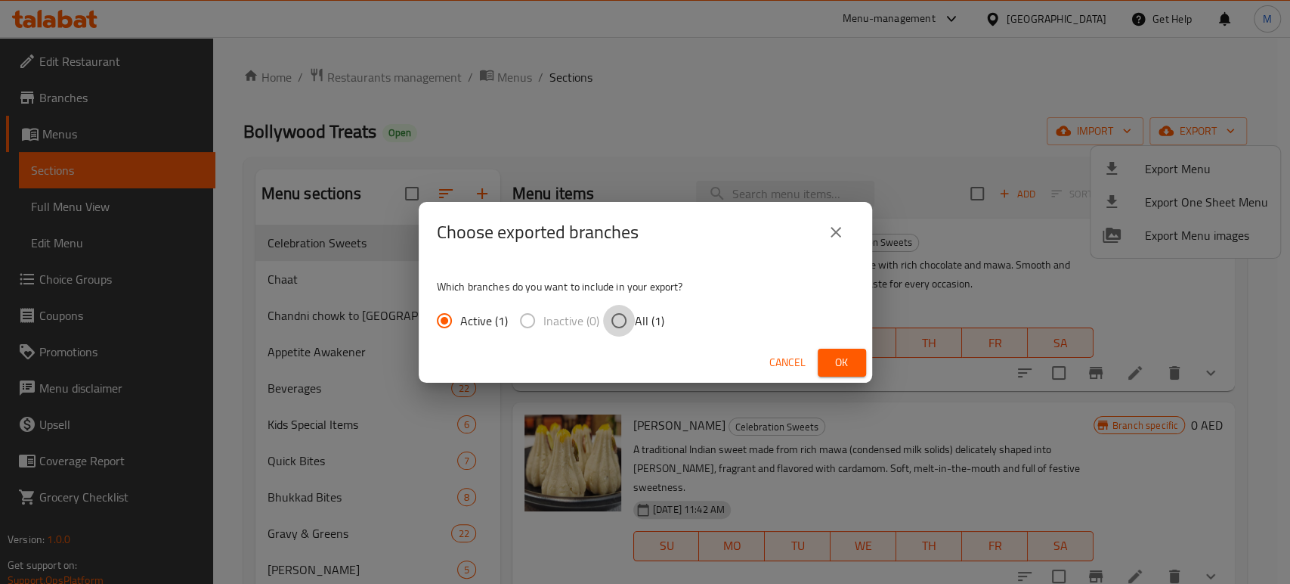
click at [613, 317] on input "All (1)" at bounding box center [619, 321] width 32 height 32
radio input "true"
click at [834, 355] on span "Ok" at bounding box center [842, 362] width 24 height 19
